Goal: Task Accomplishment & Management: Use online tool/utility

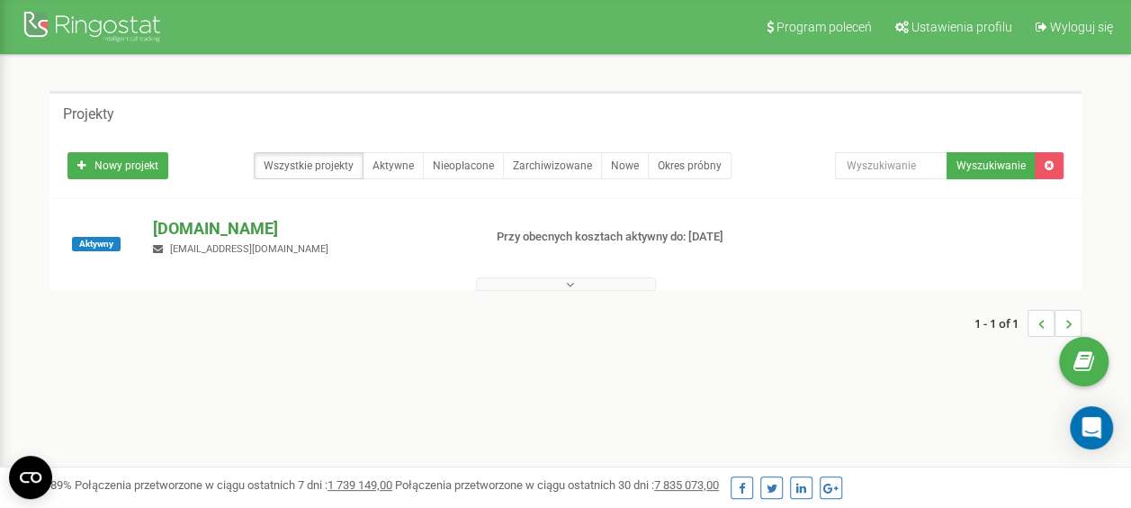
click at [169, 226] on p "[DOMAIN_NAME]" at bounding box center [310, 228] width 314 height 23
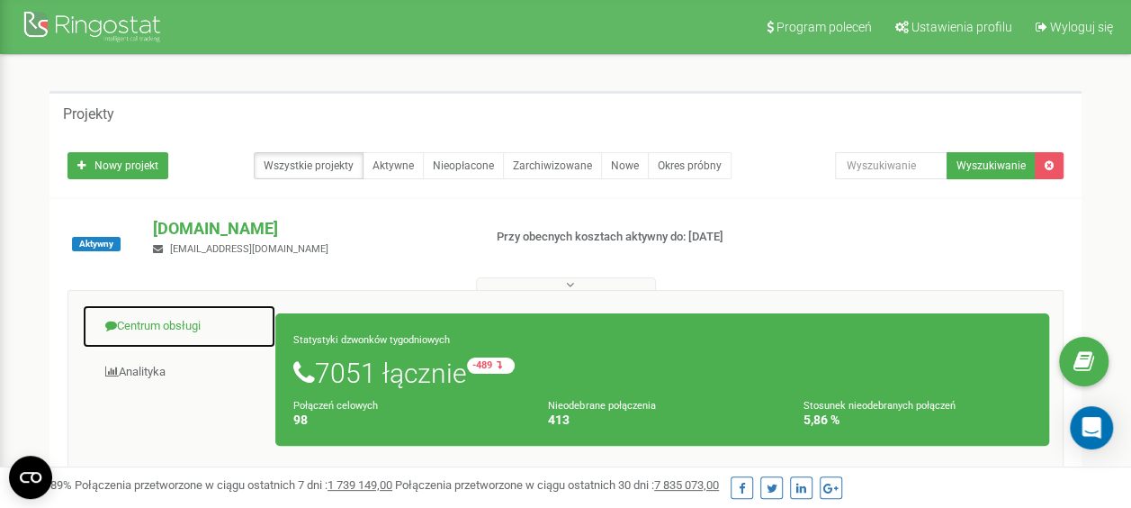
click at [150, 321] on link "Centrum obsługi" at bounding box center [179, 326] width 194 height 44
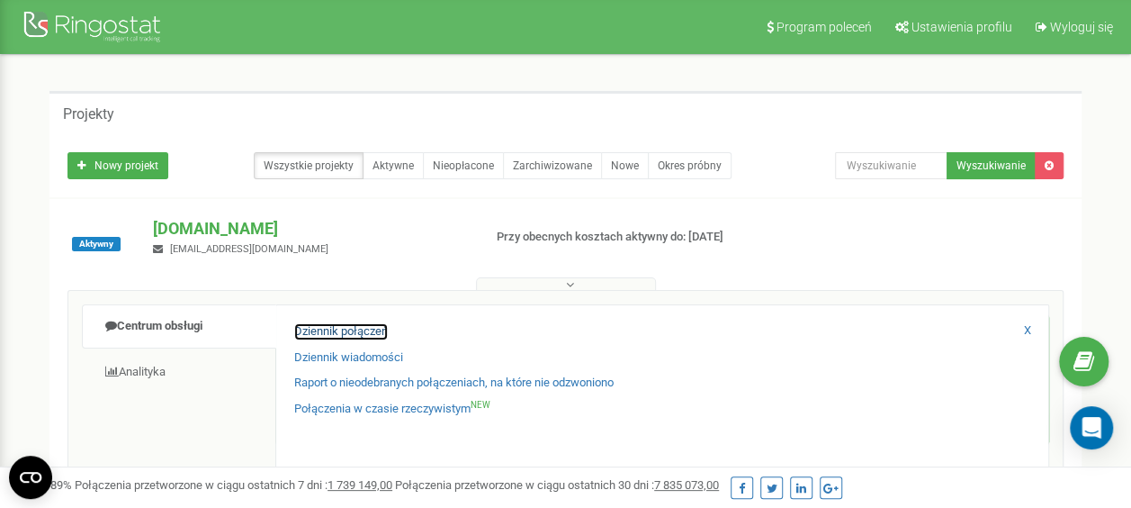
click at [325, 329] on link "Dziennik połączeń" at bounding box center [341, 331] width 94 height 17
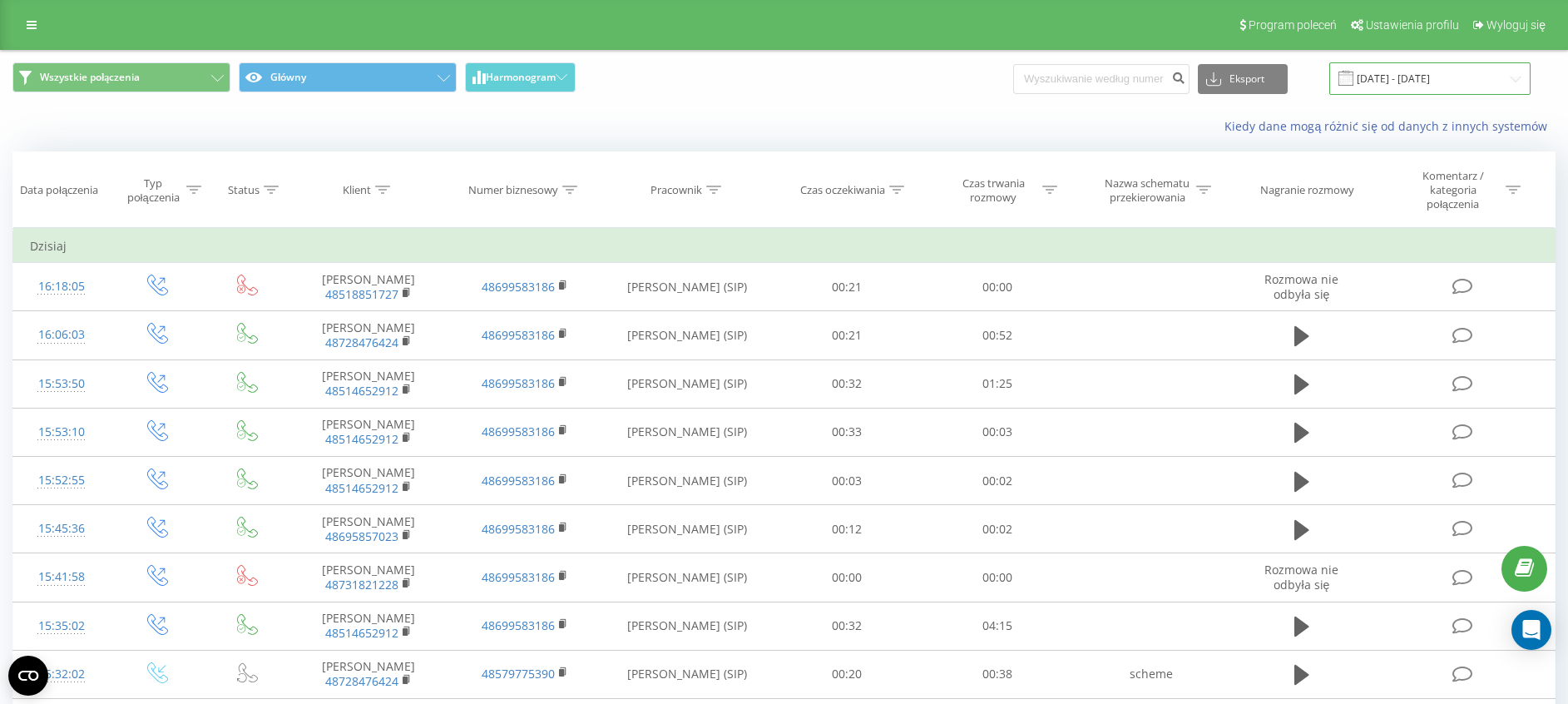
click at [1403, 72] on input "[DATE] - [DATE]" at bounding box center [1429, 79] width 201 height 32
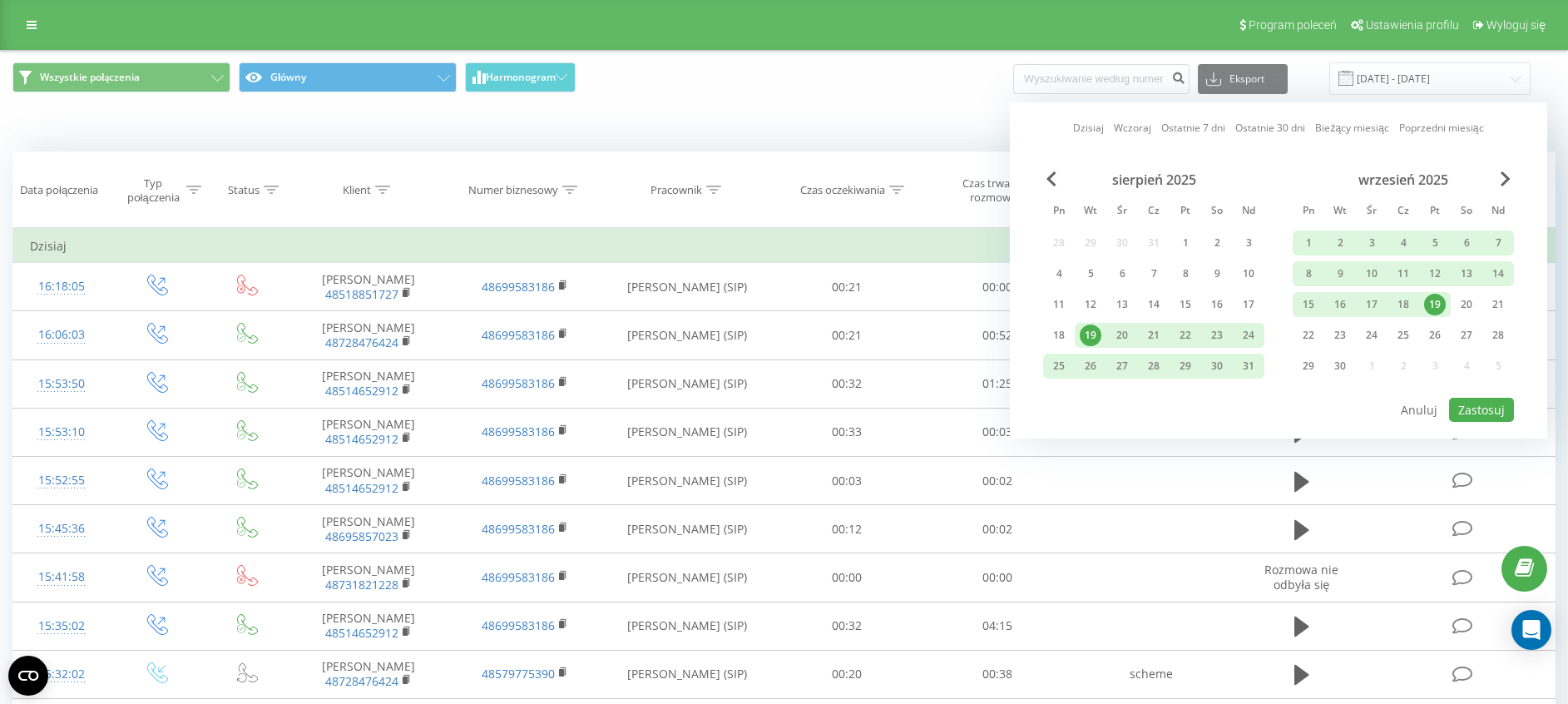
click at [1434, 311] on div "19" at bounding box center [1434, 304] width 21 height 21
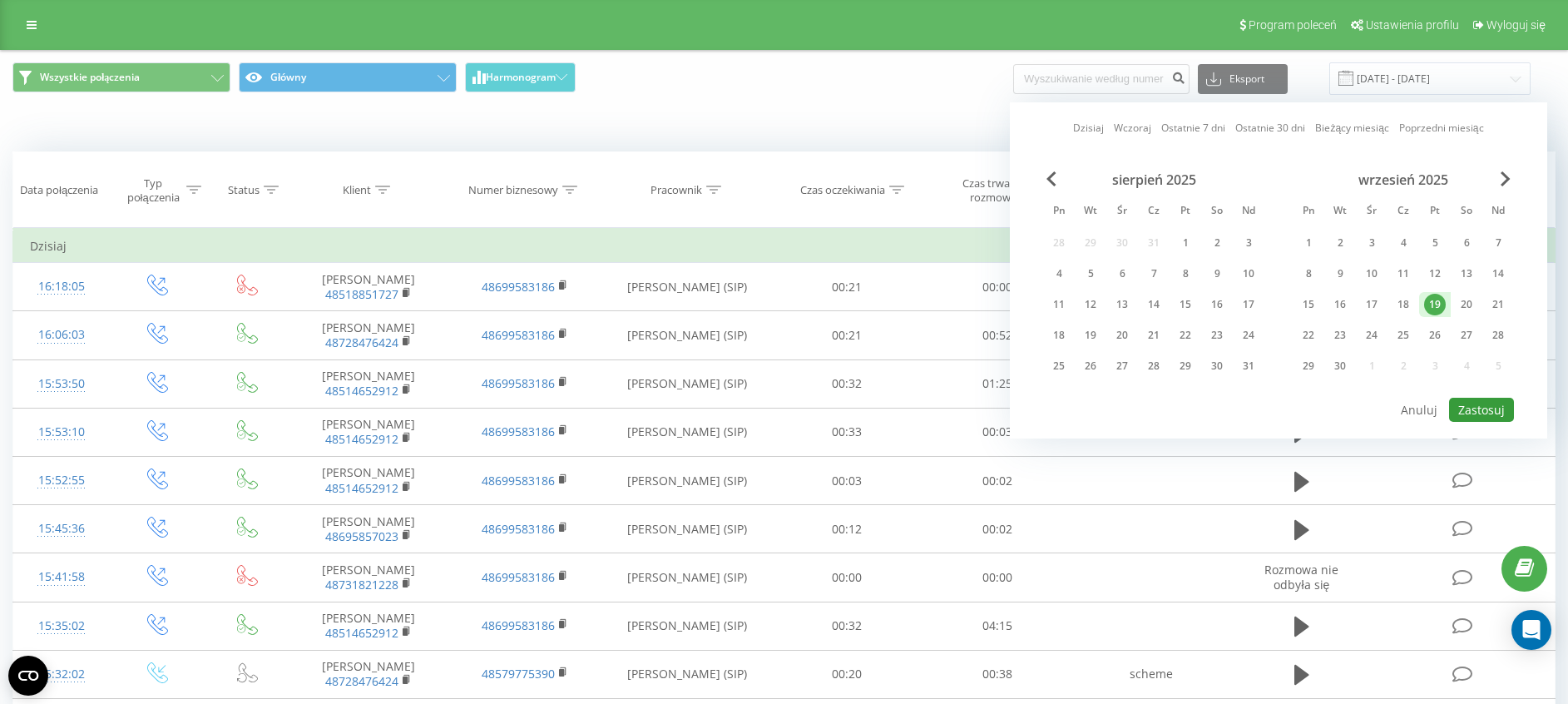
click at [1480, 415] on button "Zastosuj" at bounding box center [1481, 409] width 65 height 24
type input "[DATE] - [DATE]"
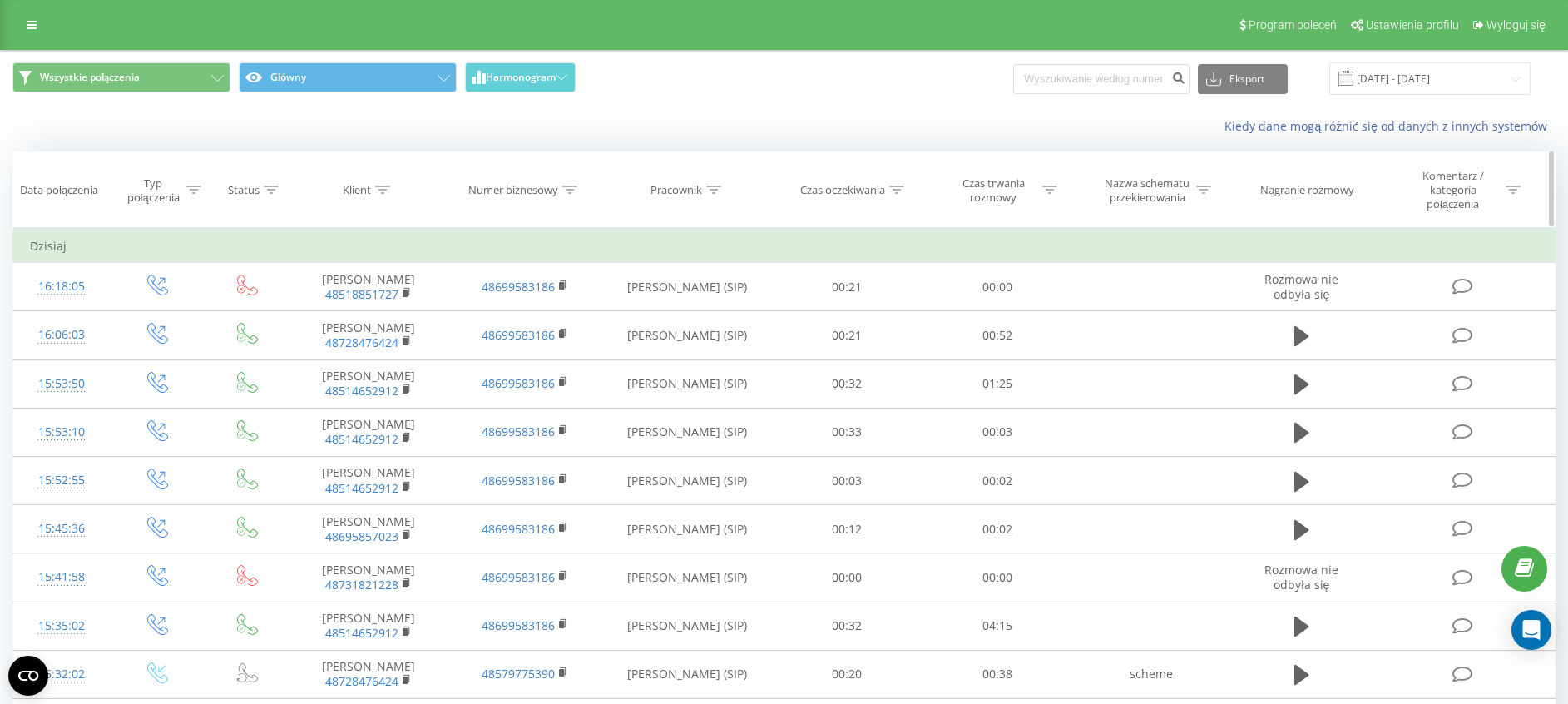
click at [1044, 179] on div "Czas trwania rozmowy" at bounding box center [1003, 190] width 108 height 29
click at [1044, 188] on icon at bounding box center [1050, 189] width 15 height 8
click at [1039, 192] on div "Czas trwania rozmowy" at bounding box center [1003, 190] width 108 height 29
click at [1013, 281] on div at bounding box center [988, 278] width 118 height 16
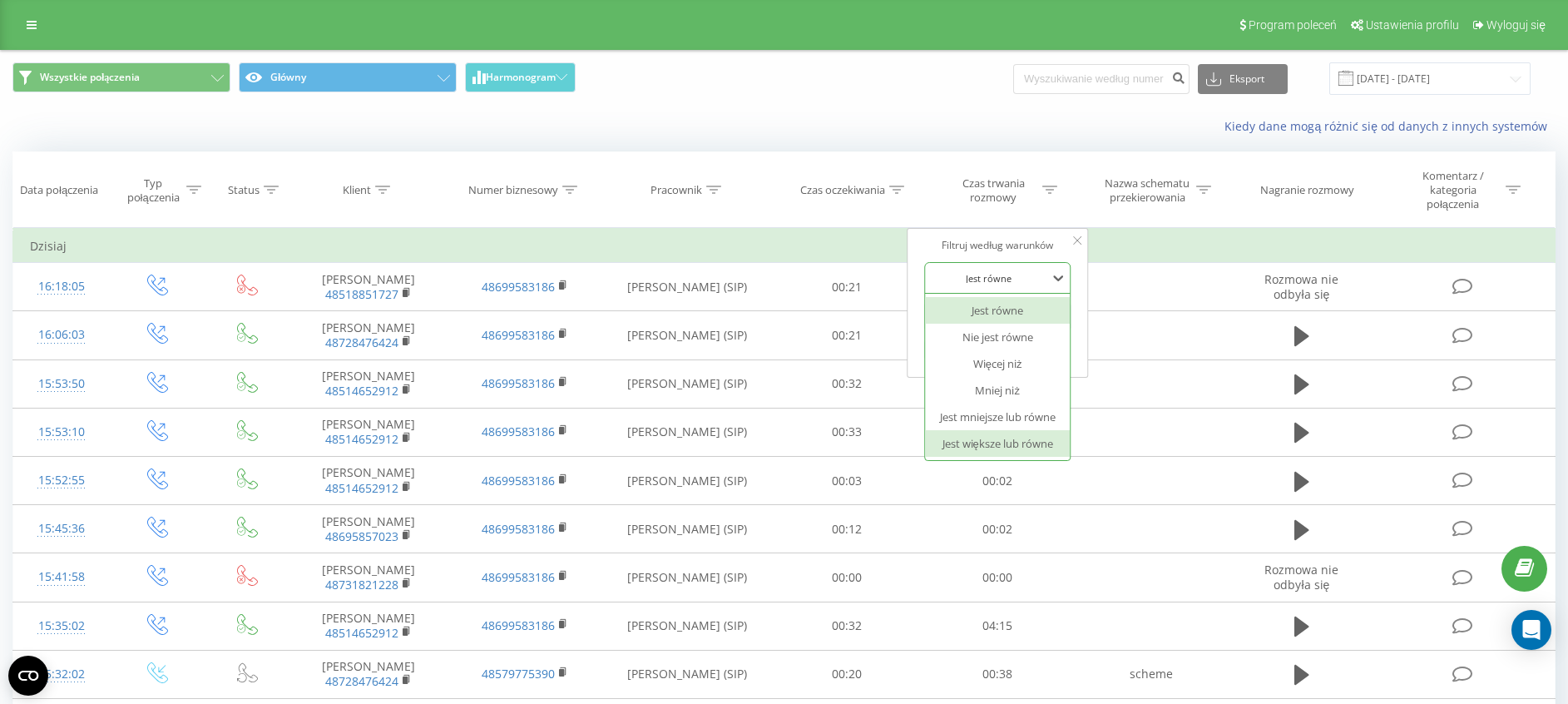
click at [966, 441] on div "Jest większe lub równe" at bounding box center [997, 443] width 145 height 27
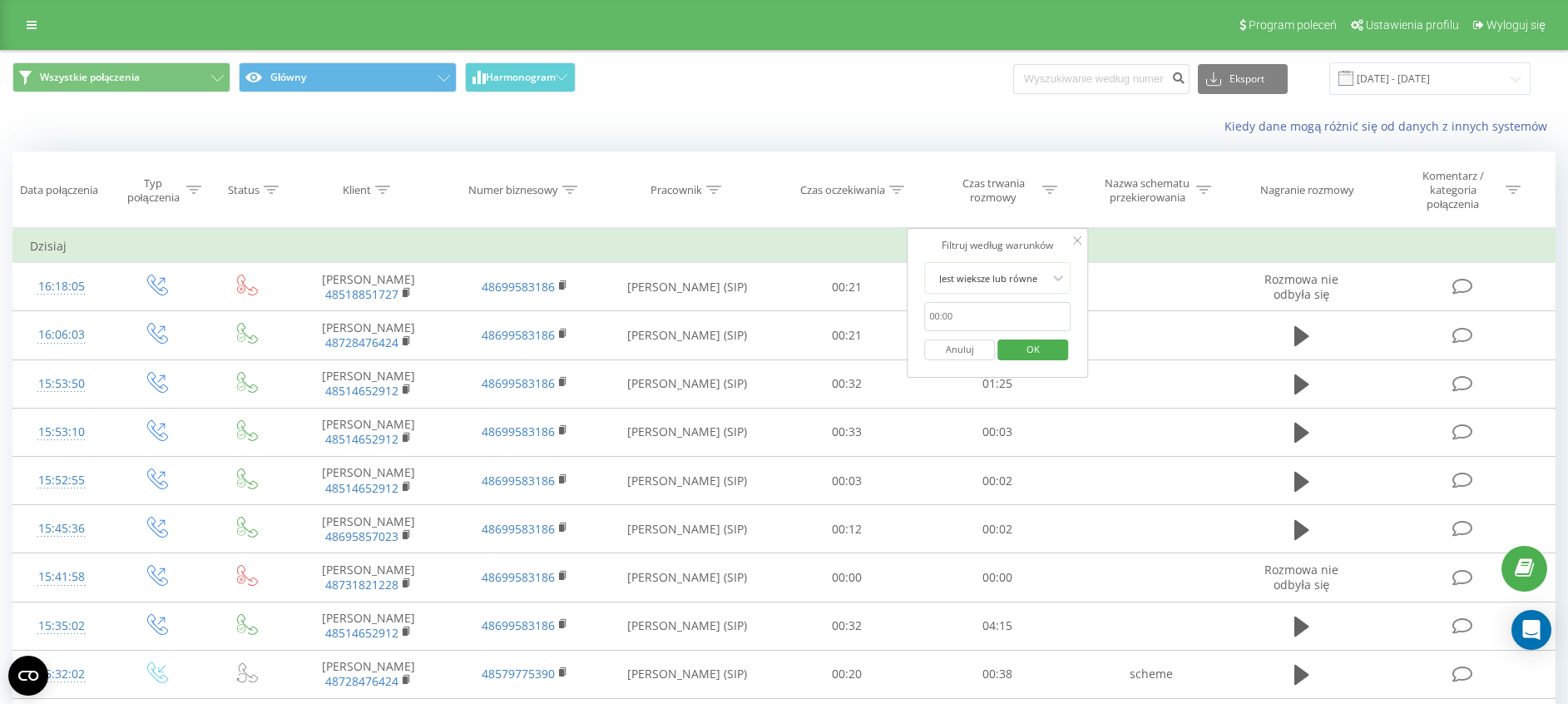
click at [963, 318] on input "text" at bounding box center [997, 317] width 146 height 30
type input "00:20"
click at [1034, 346] on span "OK" at bounding box center [1033, 349] width 46 height 26
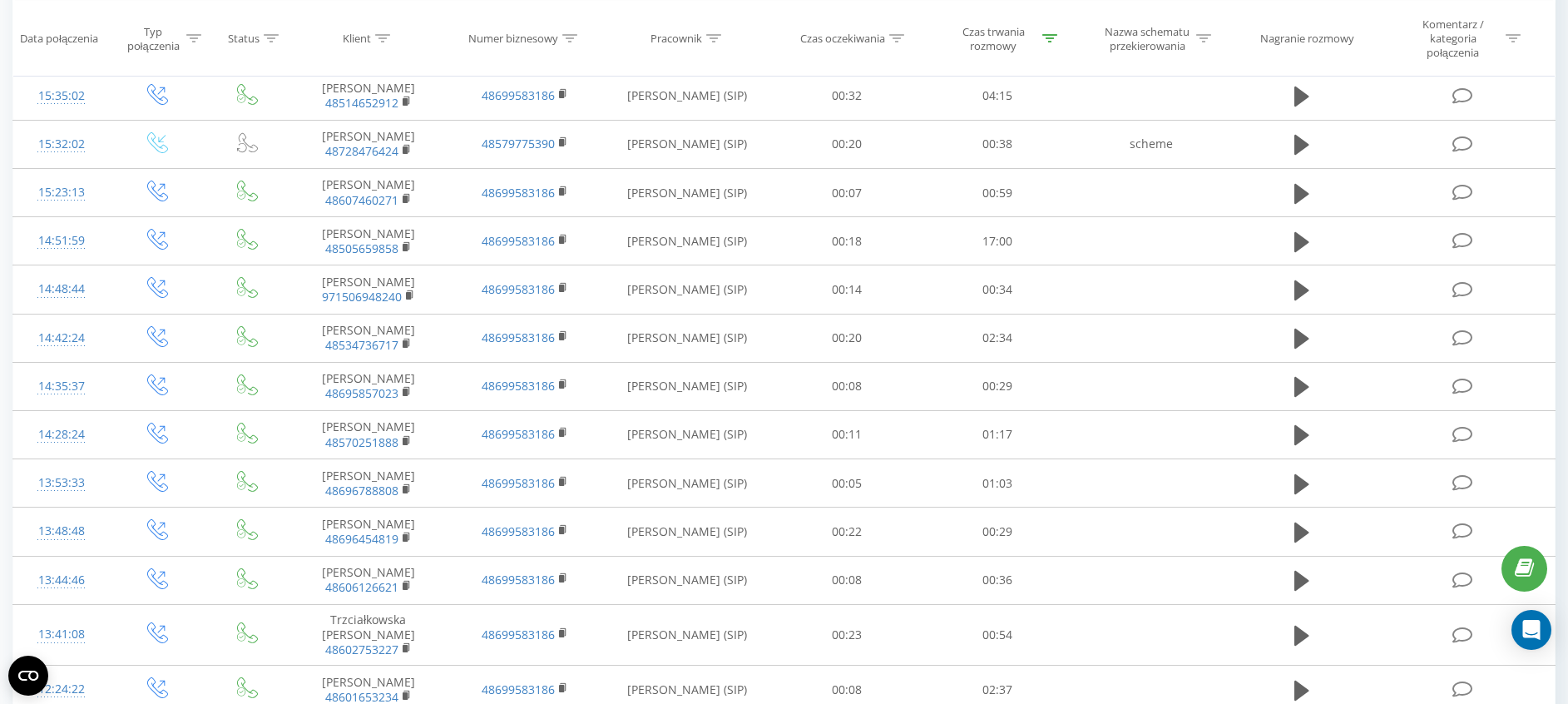
scroll to position [870, 0]
